Goal: Task Accomplishment & Management: Use online tool/utility

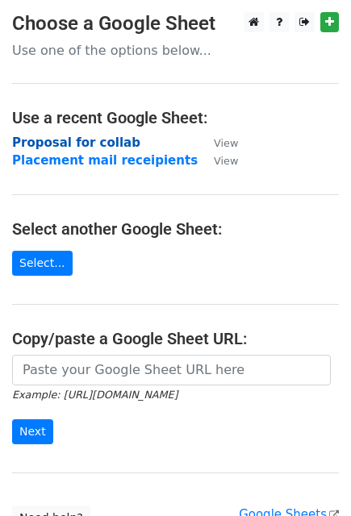
click at [99, 141] on strong "Proposal for collab" at bounding box center [76, 142] width 128 height 15
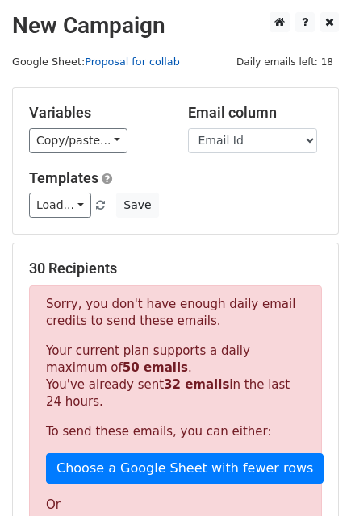
click at [140, 62] on link "Proposal for collab" at bounding box center [132, 62] width 95 height 12
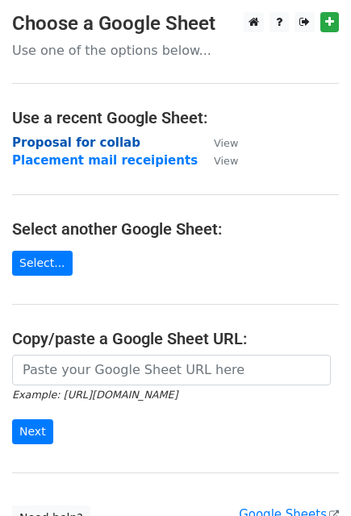
click at [99, 143] on strong "Proposal for collab" at bounding box center [76, 142] width 128 height 15
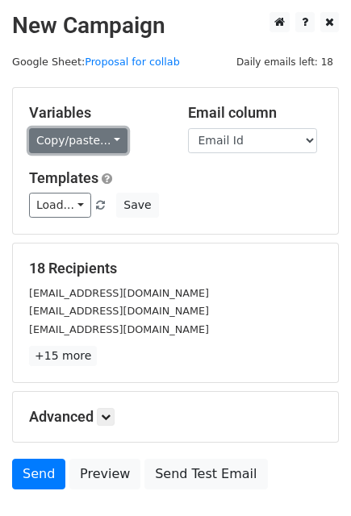
click at [71, 135] on link "Copy/paste..." at bounding box center [78, 140] width 98 height 25
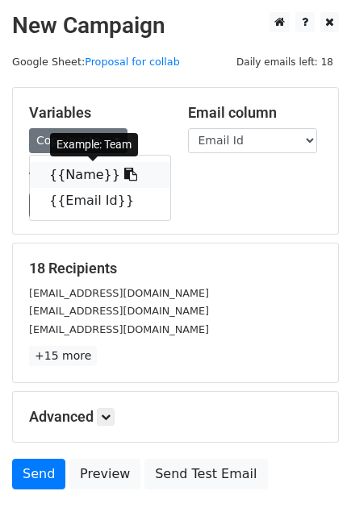
click at [66, 174] on link "{{Name}}" at bounding box center [100, 175] width 140 height 26
